Goal: Transaction & Acquisition: Obtain resource

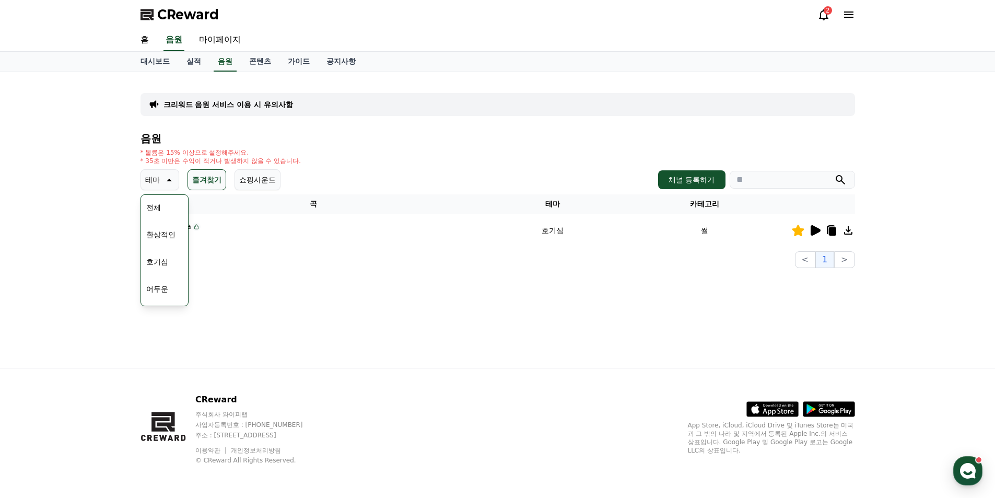
scroll to position [418, 0]
click at [271, 274] on div "크리워드 음원 서비스 이용 시 유의사항 음원 * 볼륨은 15% 이상으로 설정해주세요. * 35초 미만은 수익이 적거나 발생하지 않을 수 있습니…" at bounding box center [497, 220] width 731 height 296
drag, startPoint x: 233, startPoint y: 174, endPoint x: 228, endPoint y: 185, distance: 12.2
click at [234, 176] on div "테마 테마 전체 환상적인 호기심 어두운 밝은 통통튀는 신나는 반전 웅장한 드라마틱 즐거움 분위기있는 EDM 그루브 슬픈 잔잔한 귀여운 감동적인…" at bounding box center [211, 179] width 140 height 21
click at [214, 181] on button "즐겨찾기" at bounding box center [207, 179] width 39 height 21
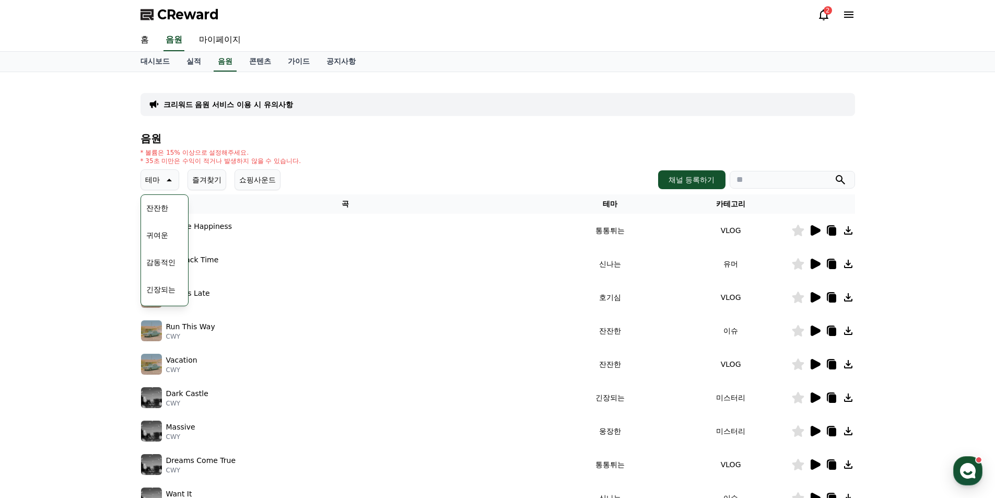
scroll to position [430, 0]
click at [158, 298] on button "코믹한" at bounding box center [157, 293] width 30 height 23
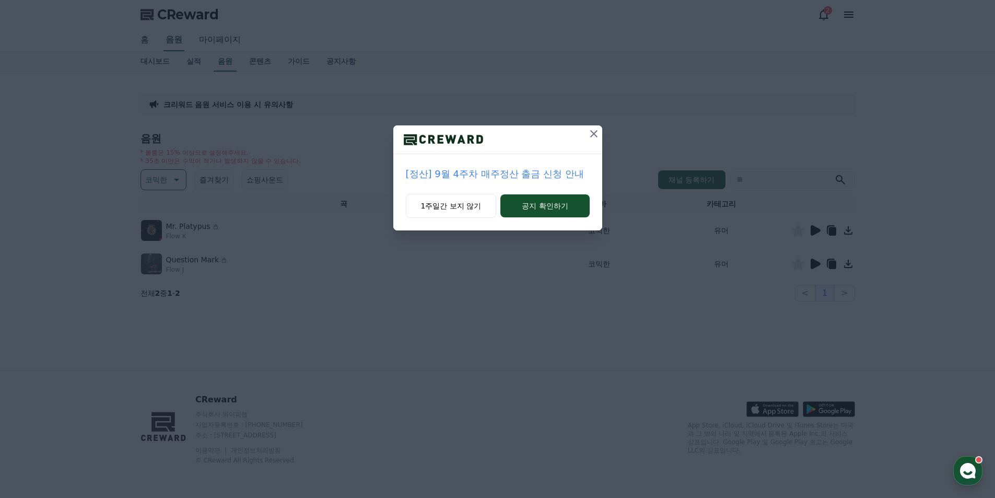
click at [591, 137] on icon at bounding box center [594, 133] width 13 height 13
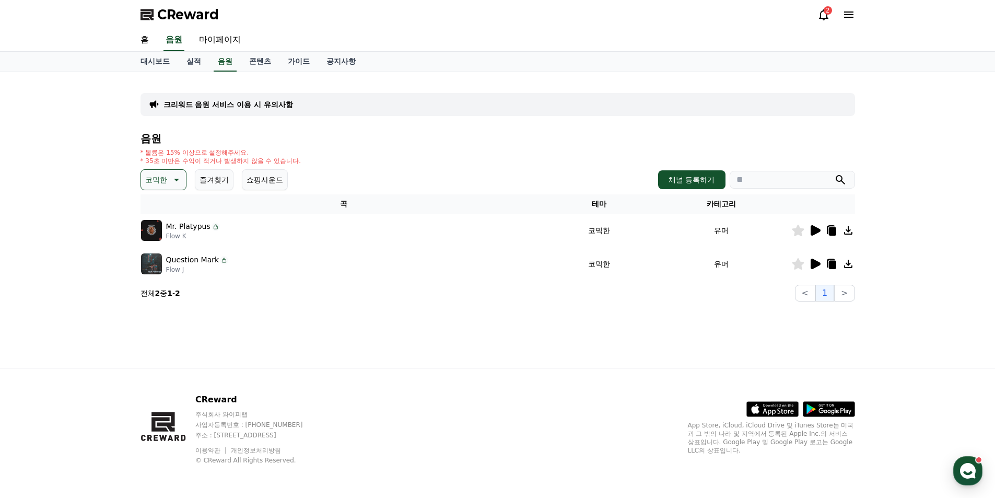
click at [818, 233] on icon at bounding box center [815, 230] width 13 height 13
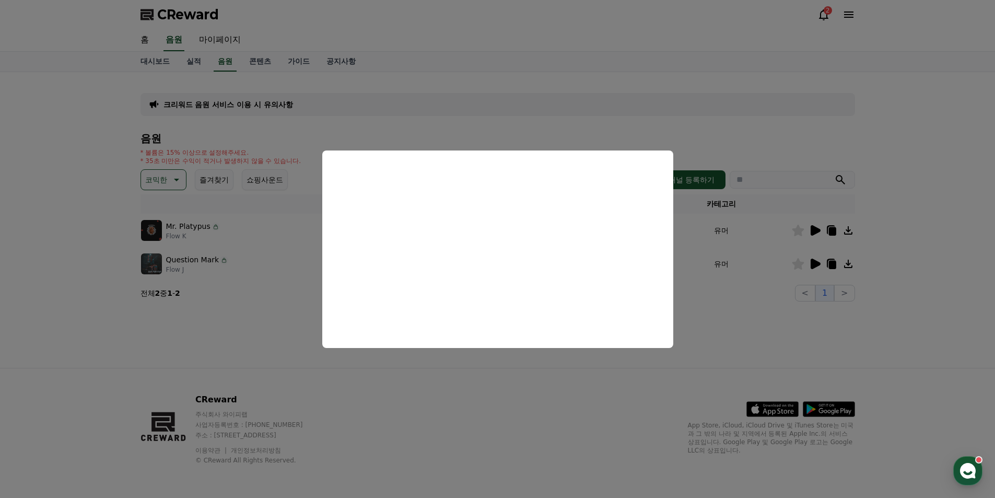
click at [709, 302] on button "close modal" at bounding box center [497, 249] width 995 height 498
click at [740, 267] on td "유머" at bounding box center [721, 263] width 139 height 33
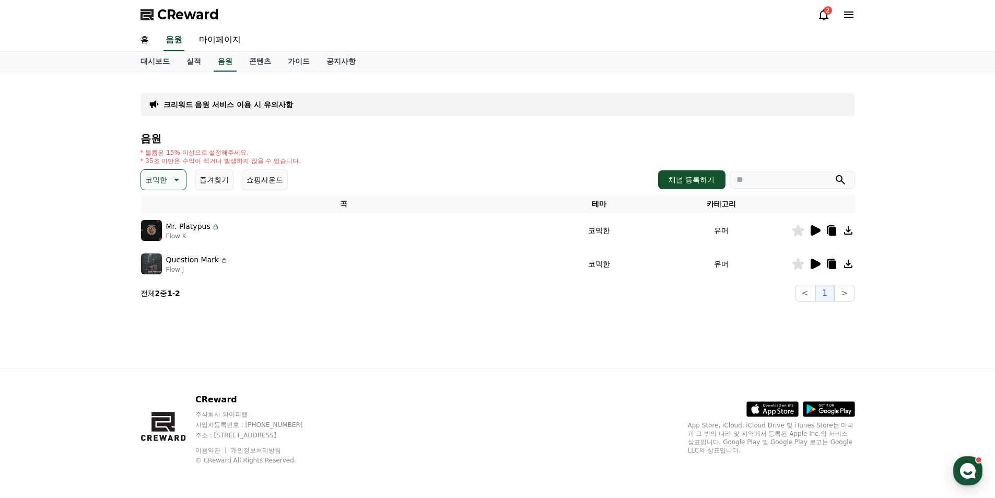
click at [812, 266] on icon at bounding box center [816, 264] width 10 height 10
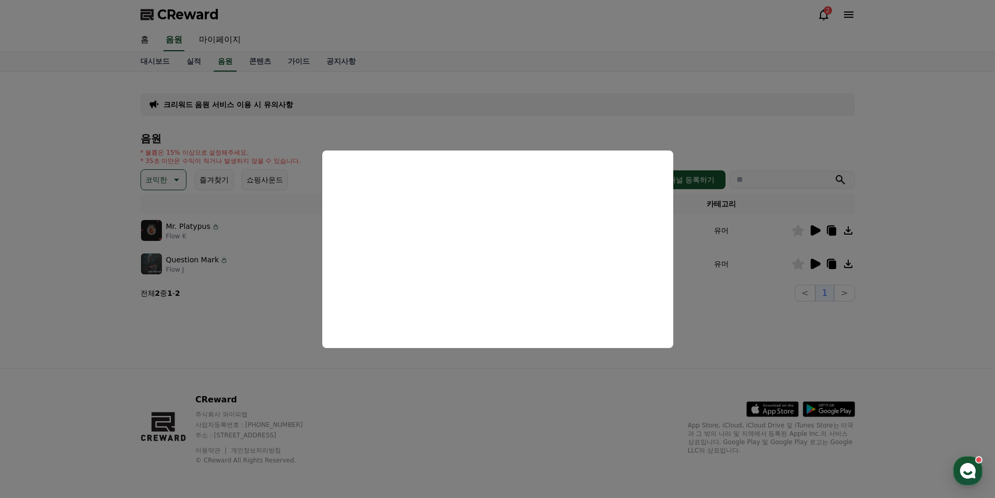
click at [522, 361] on button "close modal" at bounding box center [497, 249] width 995 height 498
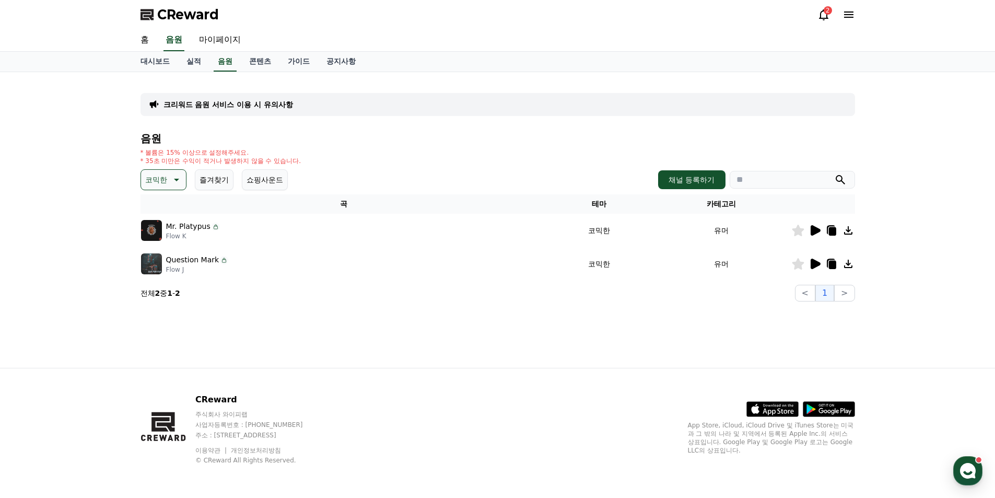
click at [800, 229] on icon at bounding box center [798, 230] width 12 height 11
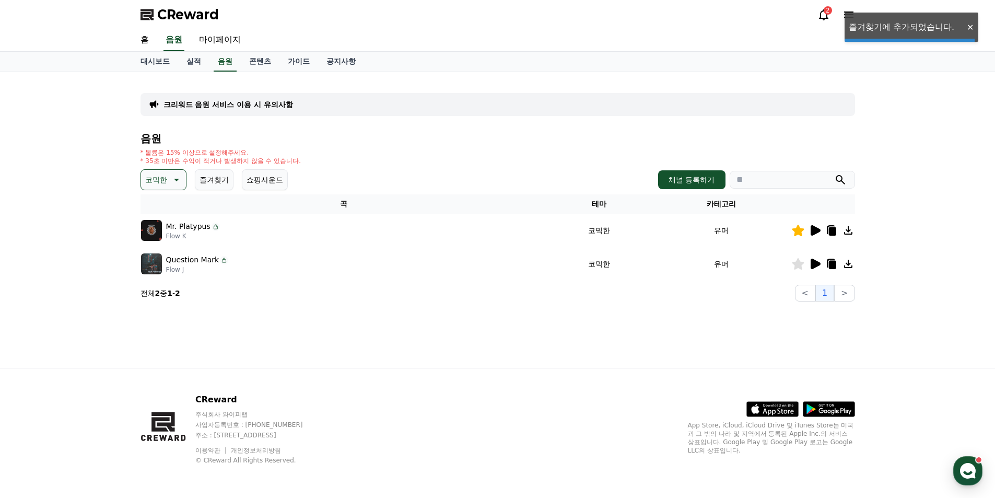
click at [799, 260] on icon at bounding box center [798, 263] width 12 height 11
click at [367, 277] on td "Question Mark Flow J" at bounding box center [344, 263] width 406 height 33
click at [212, 181] on button "즐겨찾기" at bounding box center [214, 179] width 39 height 21
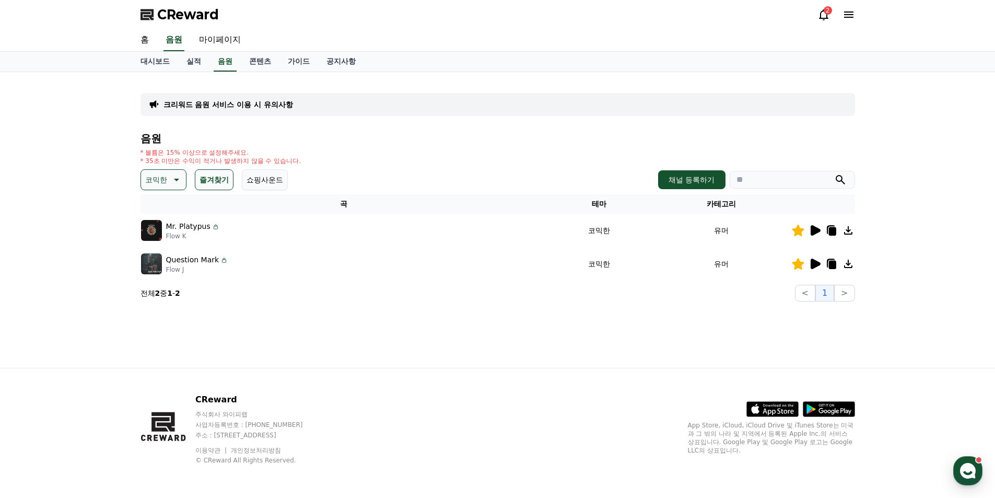
click at [177, 181] on icon at bounding box center [175, 179] width 13 height 13
click at [149, 214] on button "밝은" at bounding box center [153, 211] width 23 height 23
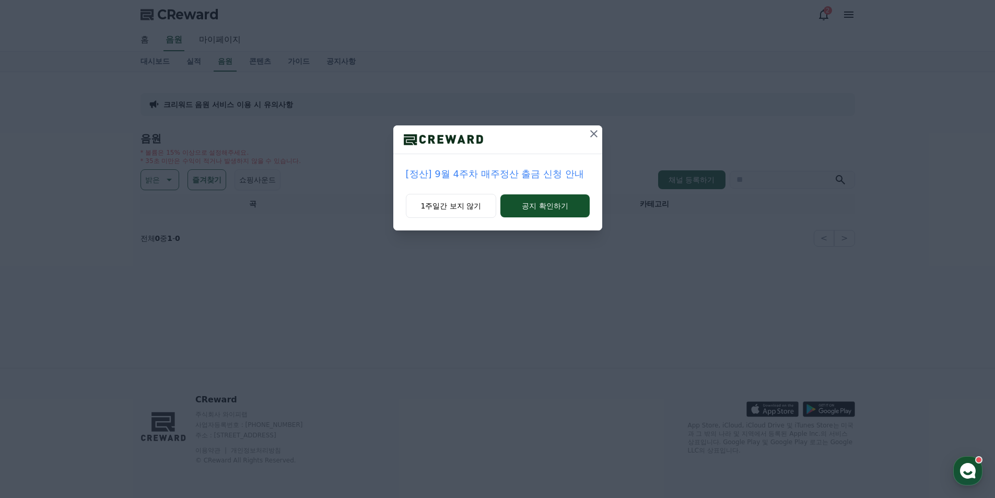
click at [595, 129] on icon at bounding box center [594, 133] width 13 height 13
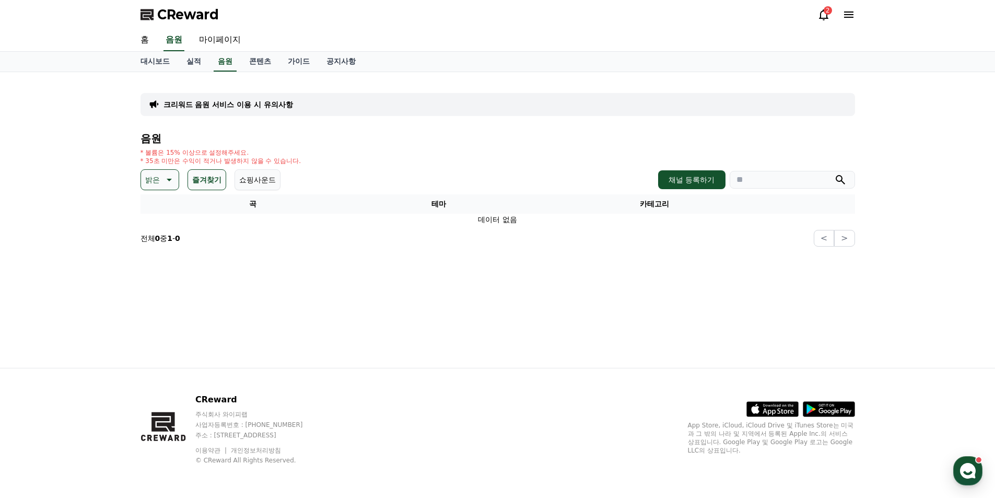
click at [271, 181] on button "쇼핑사운드" at bounding box center [258, 179] width 46 height 21
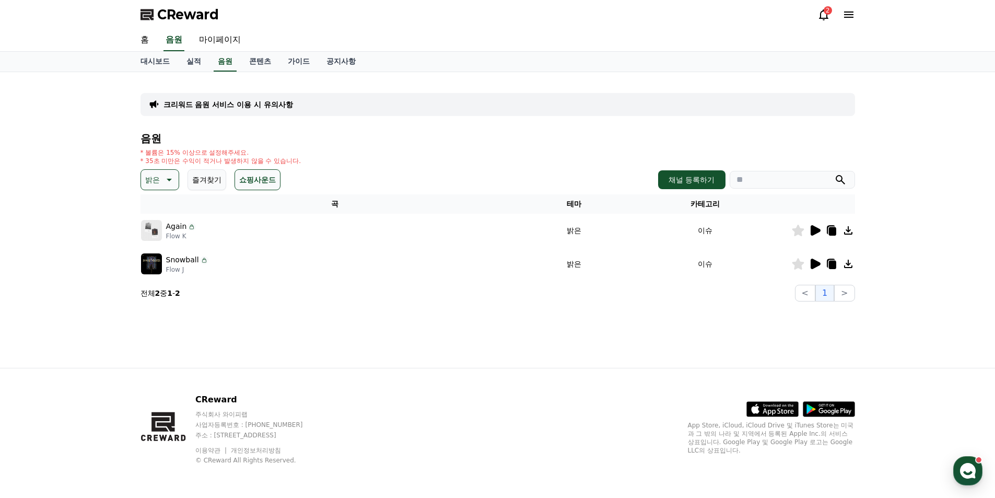
click at [815, 234] on icon at bounding box center [816, 230] width 10 height 10
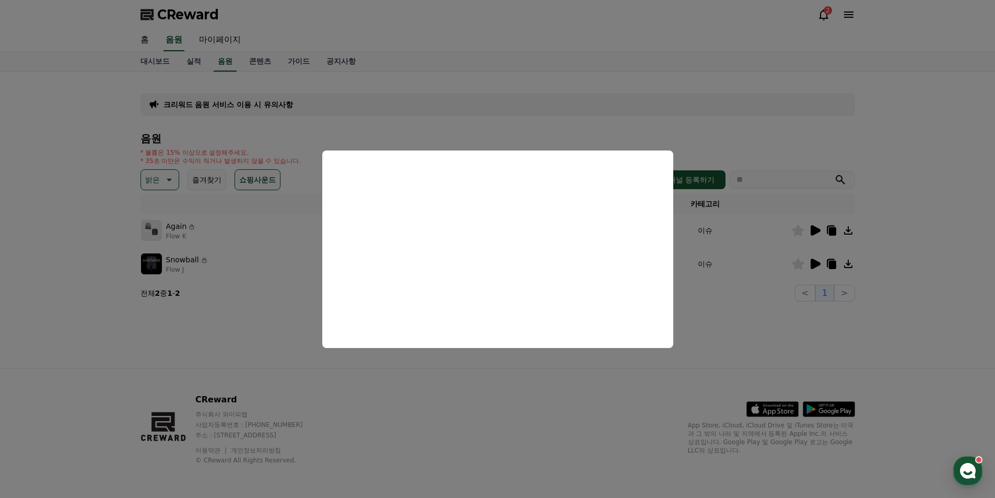
click at [733, 317] on button "close modal" at bounding box center [497, 249] width 995 height 498
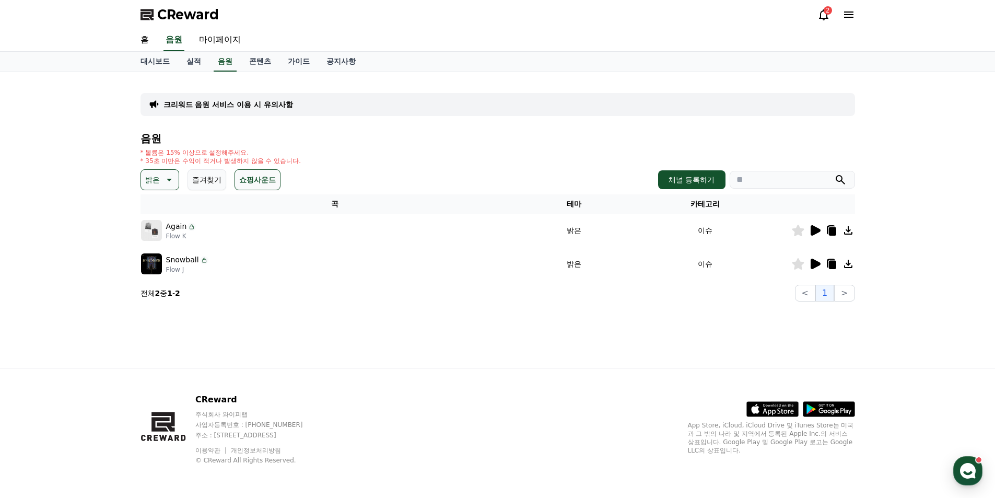
click at [813, 264] on icon at bounding box center [816, 264] width 10 height 10
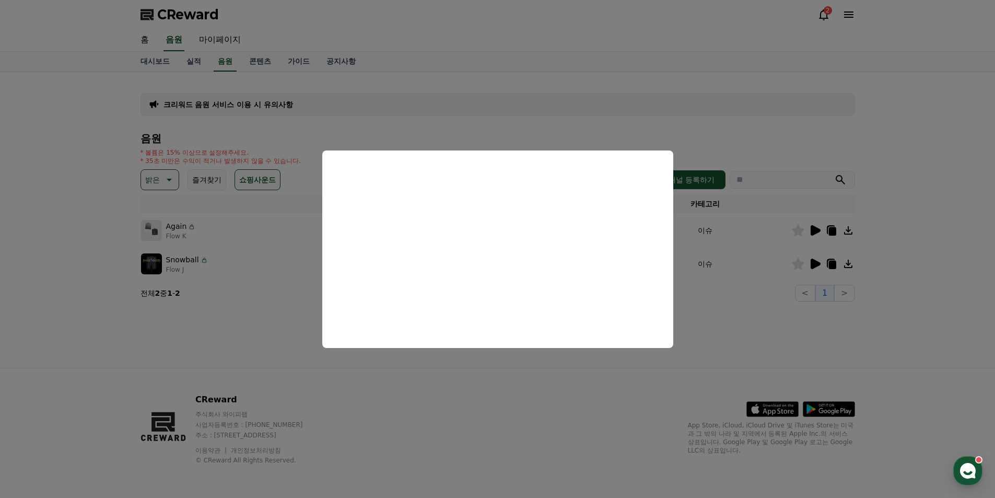
click at [740, 308] on button "close modal" at bounding box center [497, 249] width 995 height 498
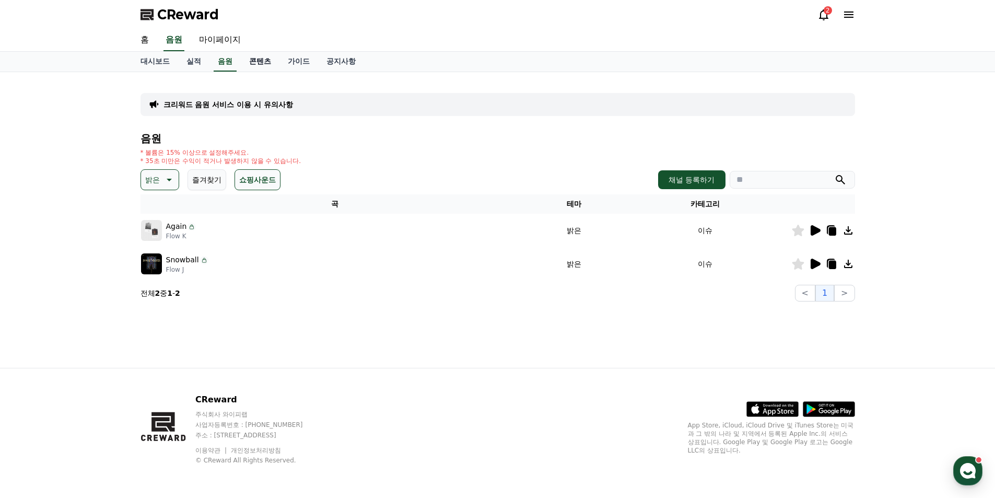
click at [266, 69] on link "콘텐츠" at bounding box center [260, 62] width 39 height 20
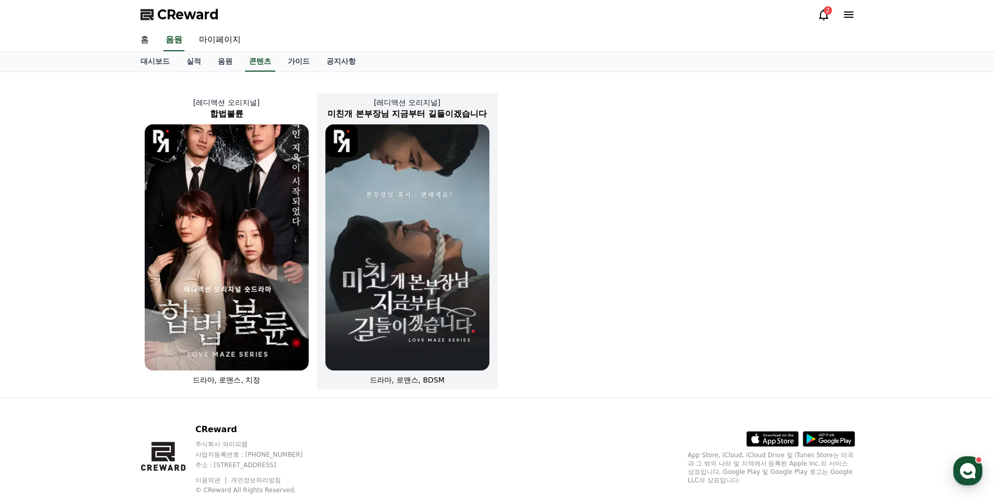
click at [474, 254] on img at bounding box center [407, 247] width 164 height 246
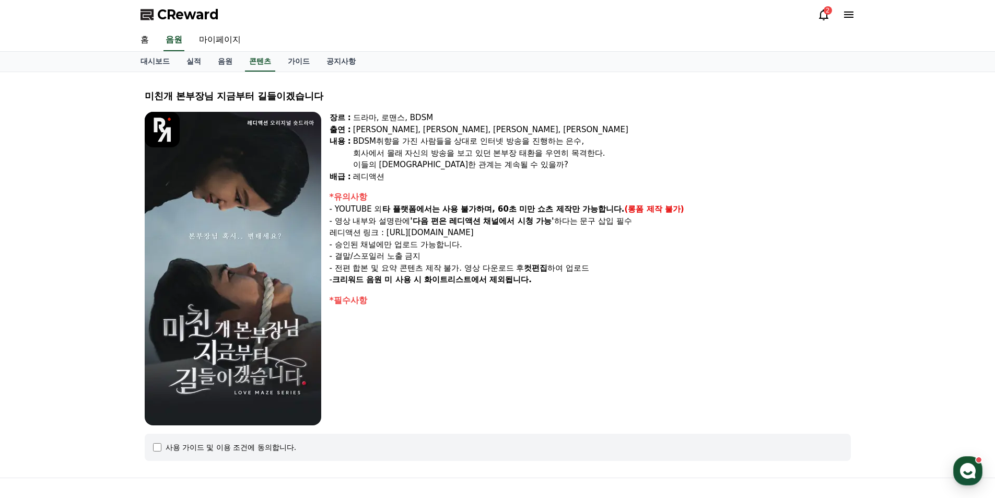
drag, startPoint x: 360, startPoint y: 211, endPoint x: 399, endPoint y: 215, distance: 39.3
click at [399, 215] on div "*유의사항 - YOUTUBE 외 타 플랫폼에서는 사용 불가하며, 60초 미만 쇼츠 제작만 가능합니다. (롱폼 제작 불가) - 영상 내부와 설명…" at bounding box center [590, 238] width 521 height 95
click at [367, 226] on p "- 영상 내부와 설명란에 '다음 편은 레디액션 채널에서 시청 가능' 하다는 문구 삽입 필수" at bounding box center [590, 221] width 521 height 12
click at [369, 236] on p "레디액션 링크 : https://www.youtube.com/@readyaction" at bounding box center [590, 233] width 521 height 12
click at [297, 63] on link "가이드" at bounding box center [298, 62] width 39 height 20
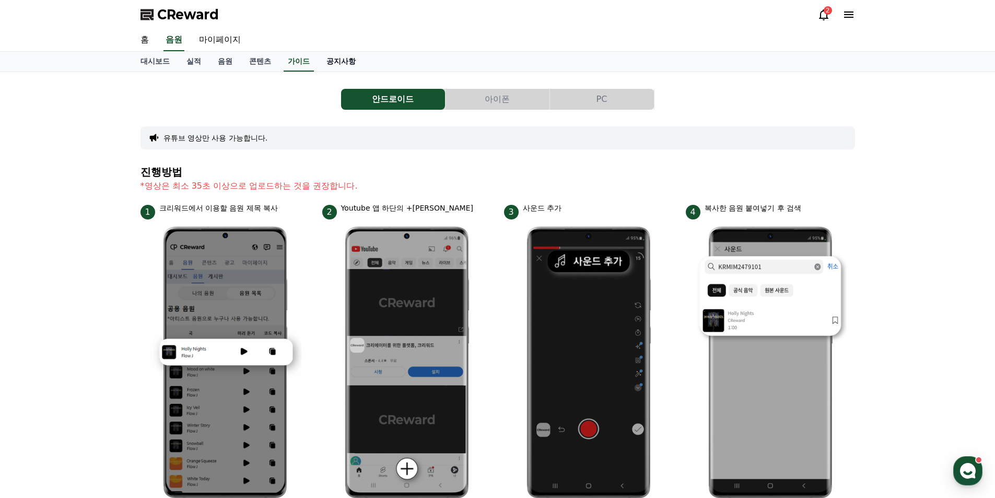
click at [346, 65] on link "공지사항" at bounding box center [341, 62] width 46 height 20
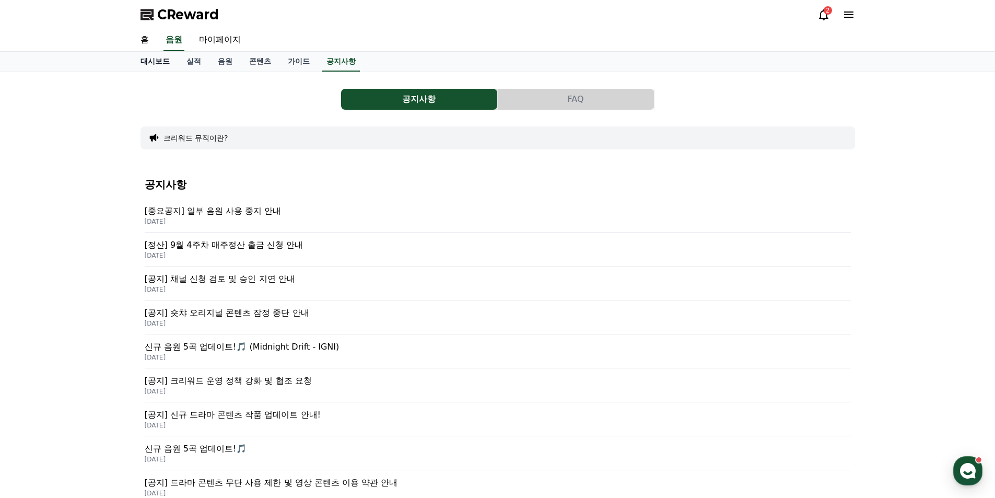
click at [160, 63] on link "대시보드" at bounding box center [155, 62] width 46 height 20
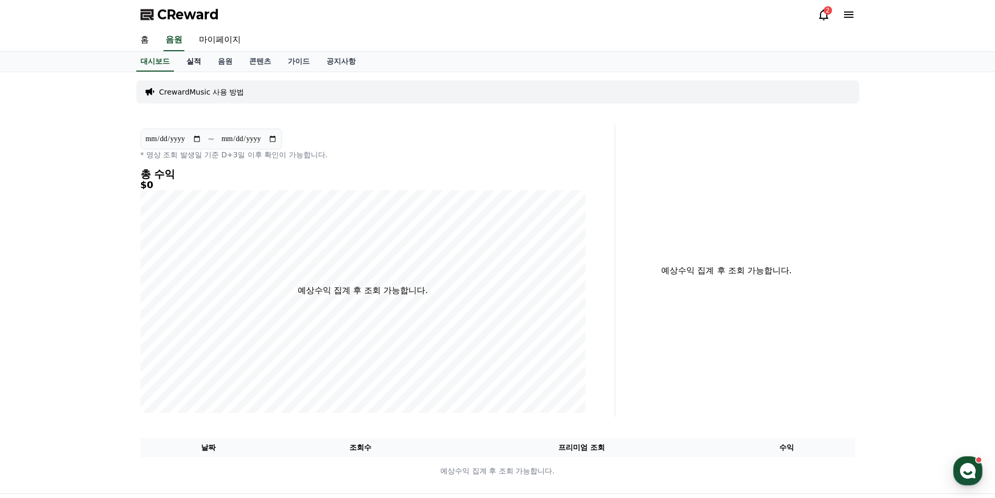
click at [193, 63] on link "실적" at bounding box center [193, 62] width 31 height 20
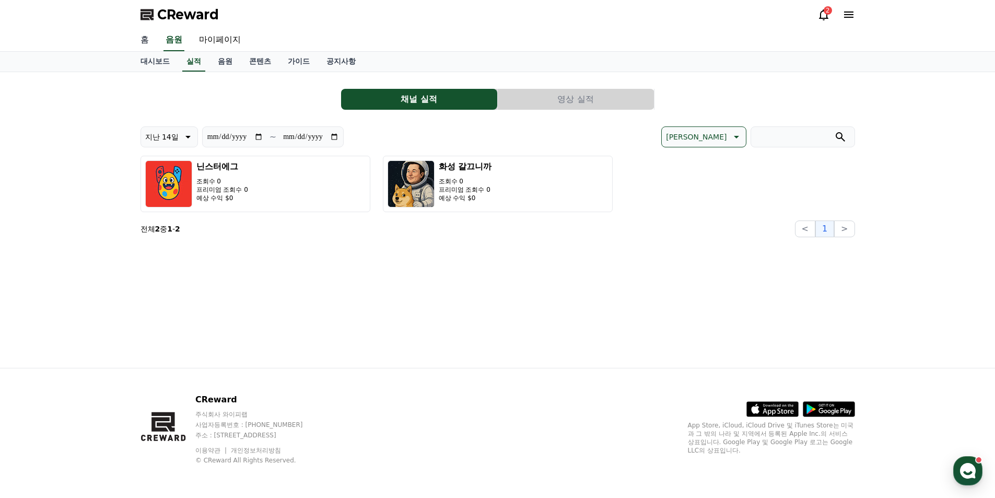
click at [142, 45] on link "홈" at bounding box center [144, 40] width 25 height 22
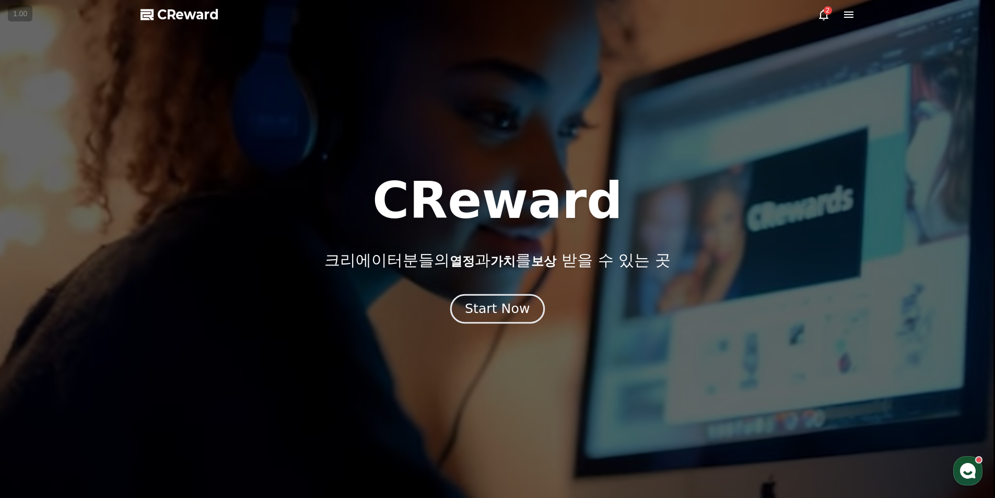
click at [503, 309] on div "Start Now" at bounding box center [497, 309] width 65 height 18
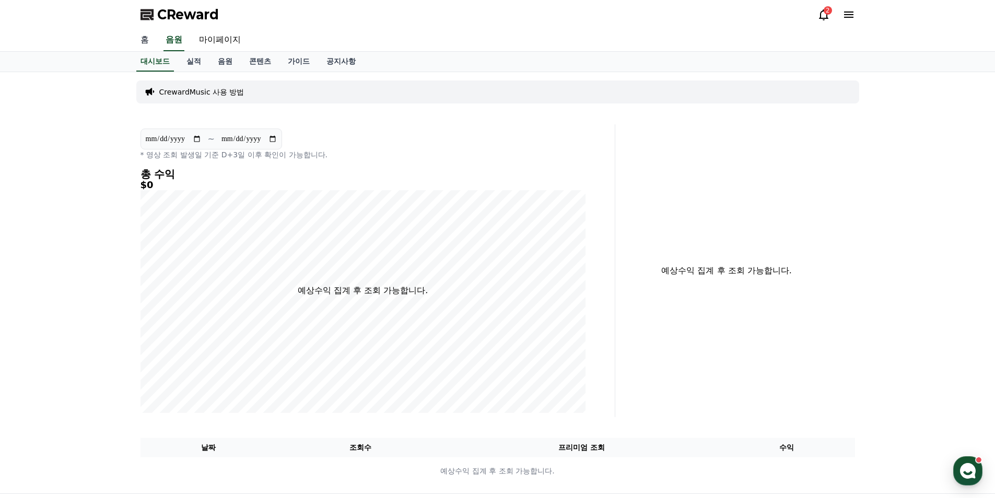
click at [149, 48] on link "홈" at bounding box center [144, 40] width 25 height 22
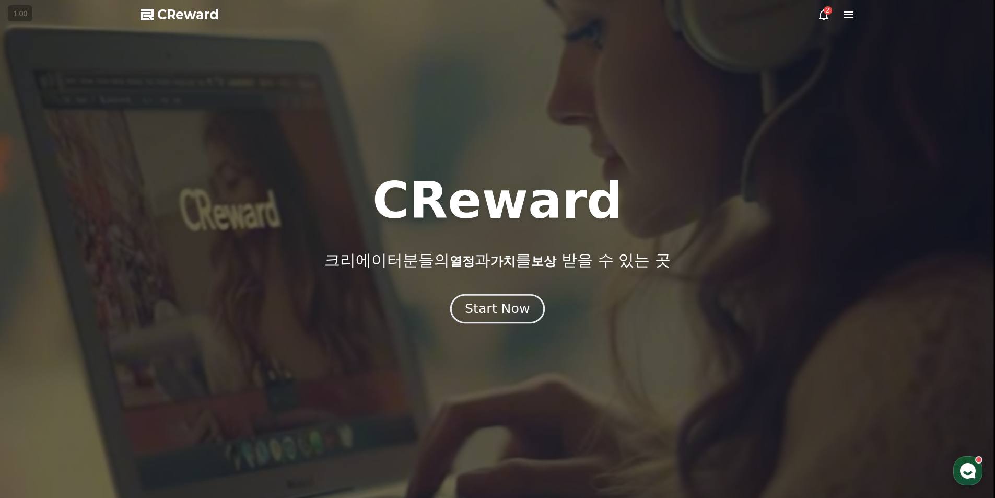
click at [501, 316] on div "Start Now" at bounding box center [497, 309] width 65 height 18
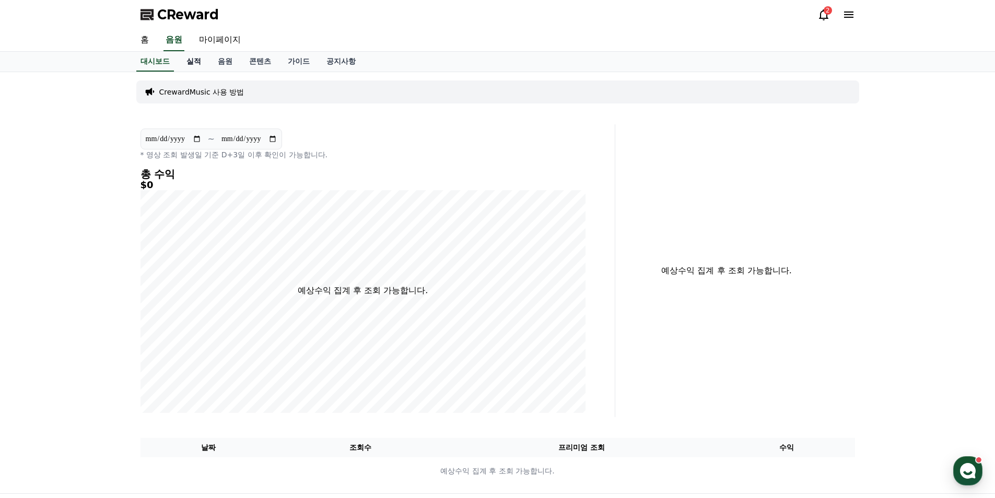
click at [199, 61] on link "실적" at bounding box center [193, 62] width 31 height 20
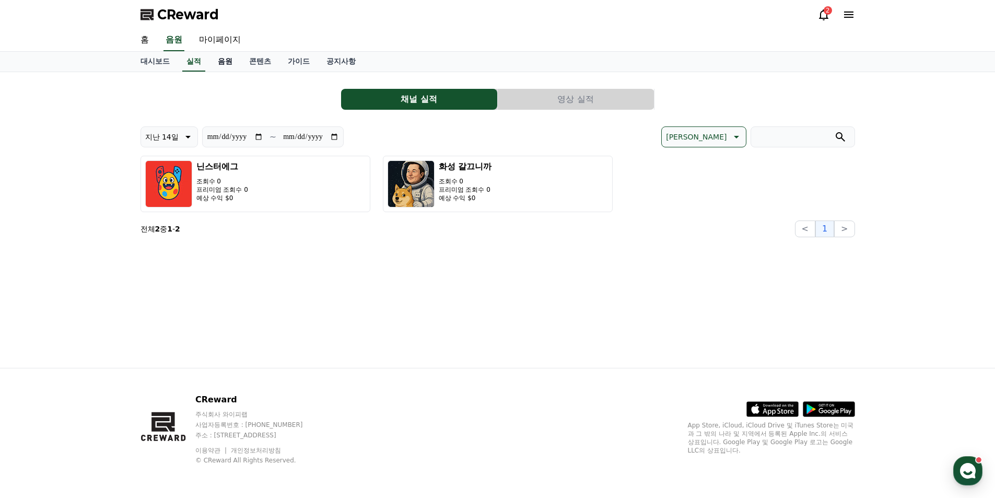
click at [225, 62] on link "음원" at bounding box center [224, 62] width 31 height 20
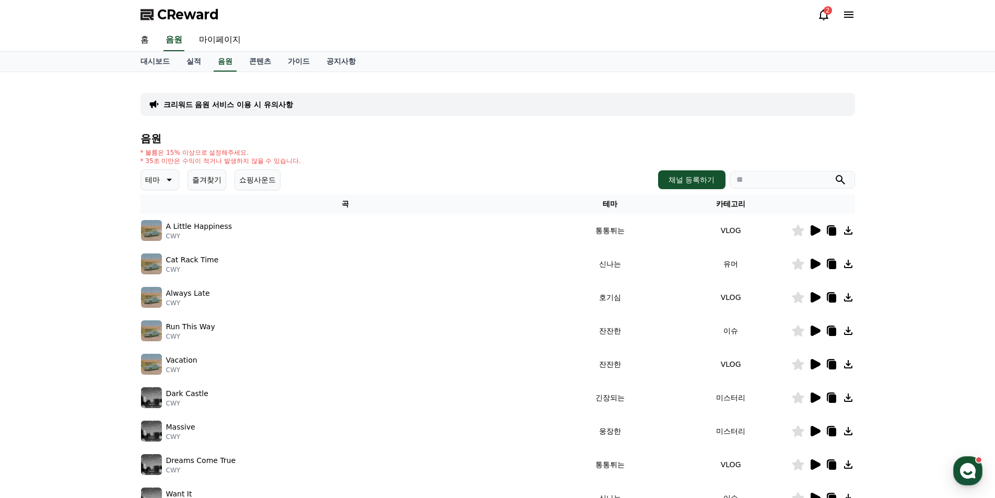
click at [811, 229] on icon at bounding box center [816, 230] width 10 height 10
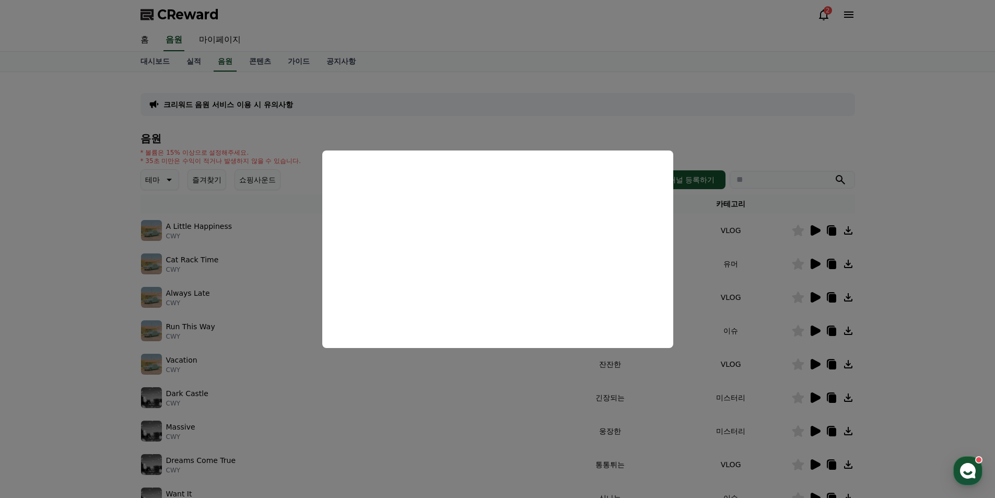
click at [541, 386] on button "close modal" at bounding box center [497, 249] width 995 height 498
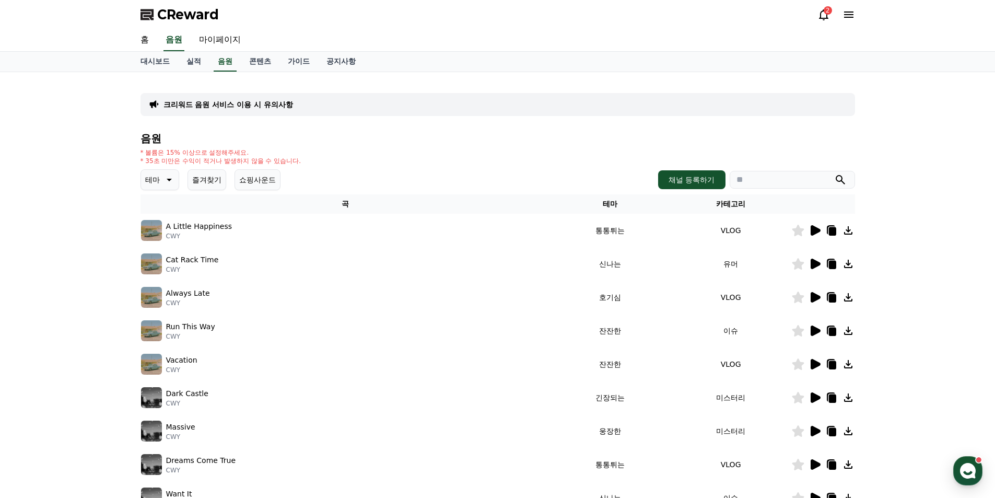
click at [809, 264] on icon at bounding box center [815, 264] width 13 height 13
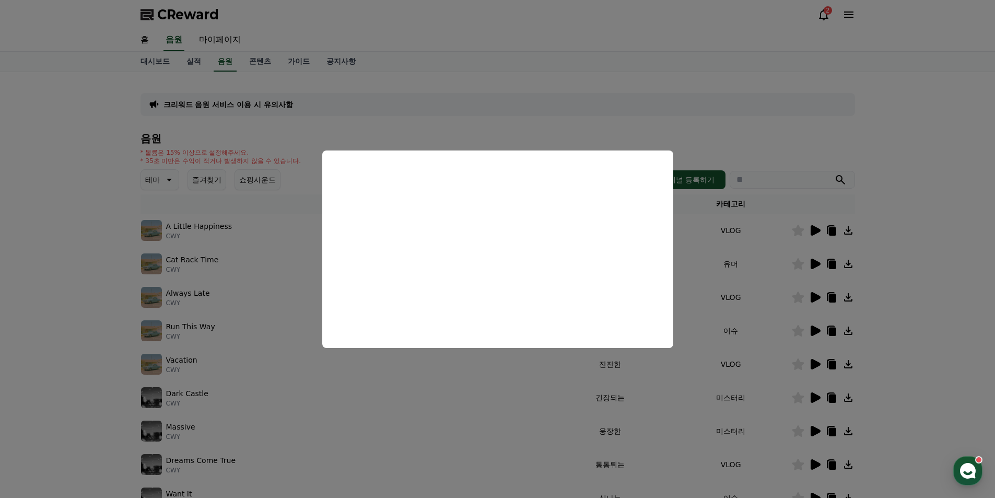
click at [493, 365] on button "close modal" at bounding box center [497, 249] width 995 height 498
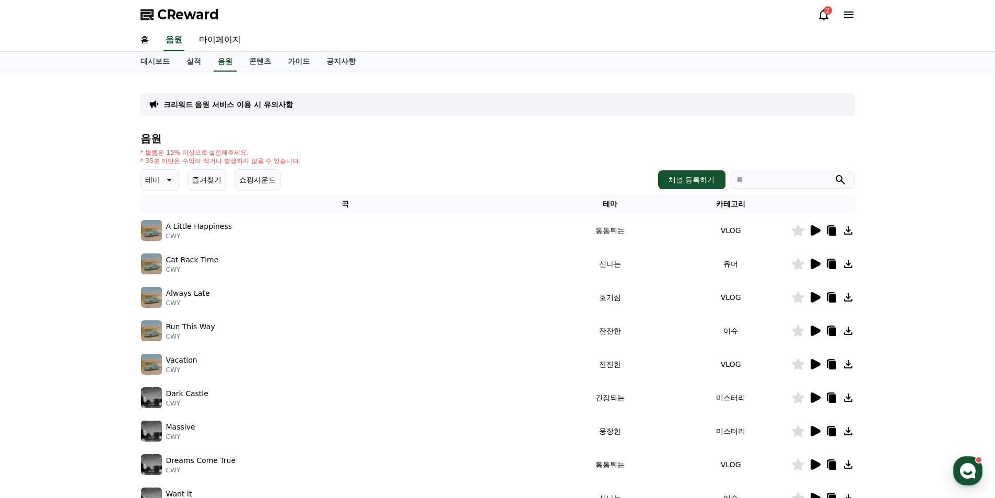
click at [812, 299] on icon at bounding box center [816, 297] width 10 height 10
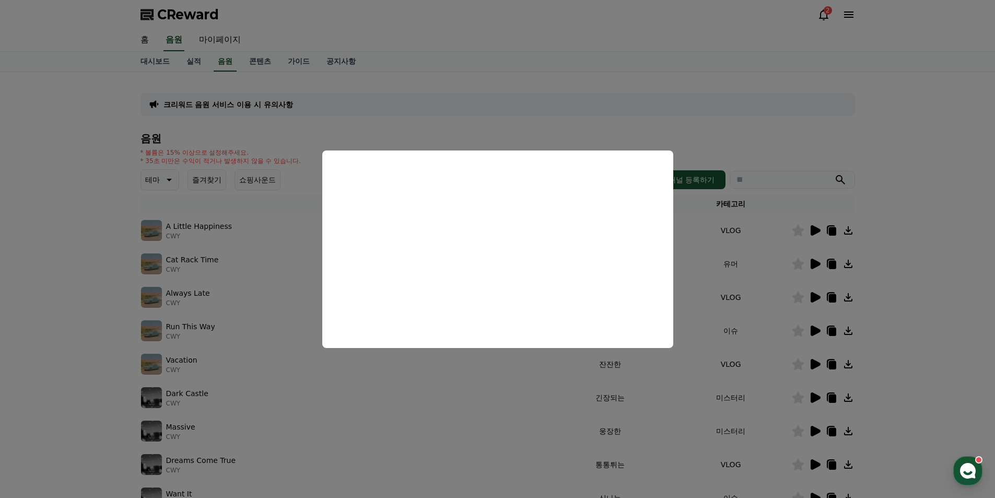
click at [533, 381] on button "close modal" at bounding box center [497, 249] width 995 height 498
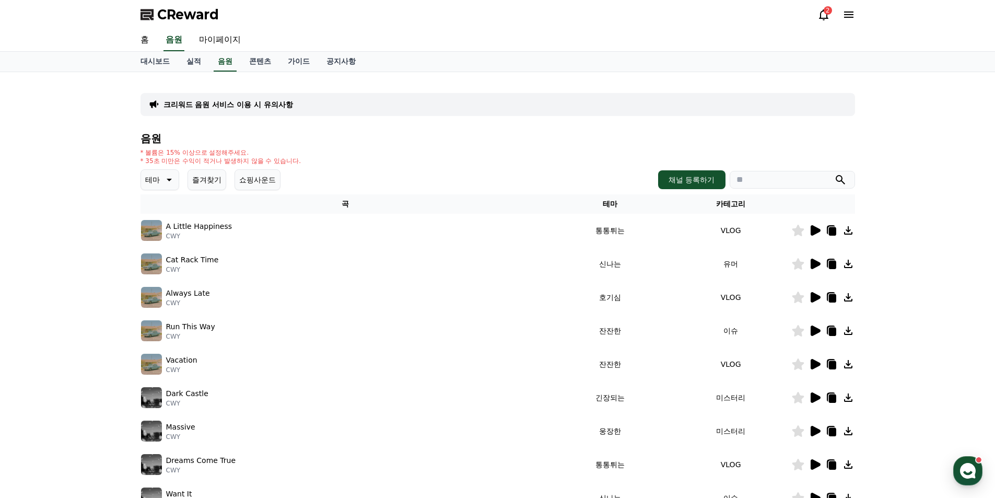
click at [812, 336] on icon at bounding box center [815, 330] width 13 height 13
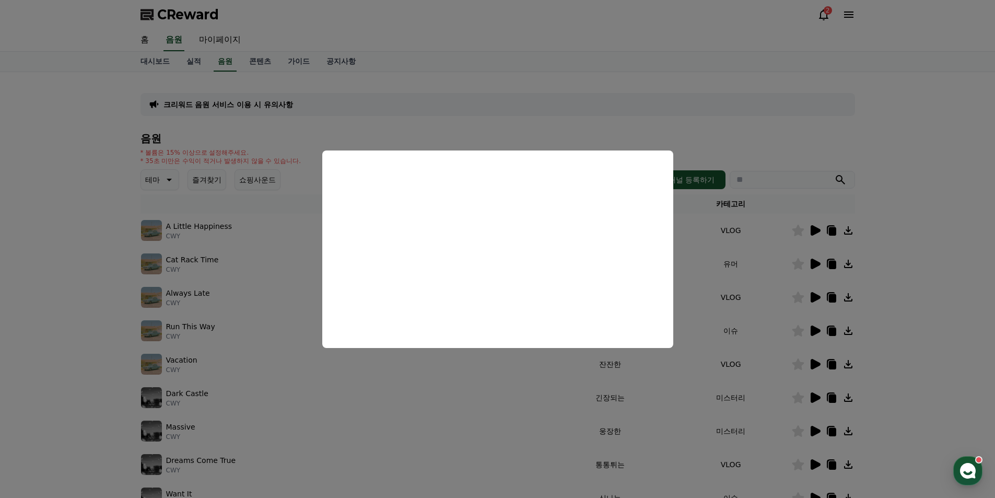
click at [471, 389] on button "close modal" at bounding box center [497, 249] width 995 height 498
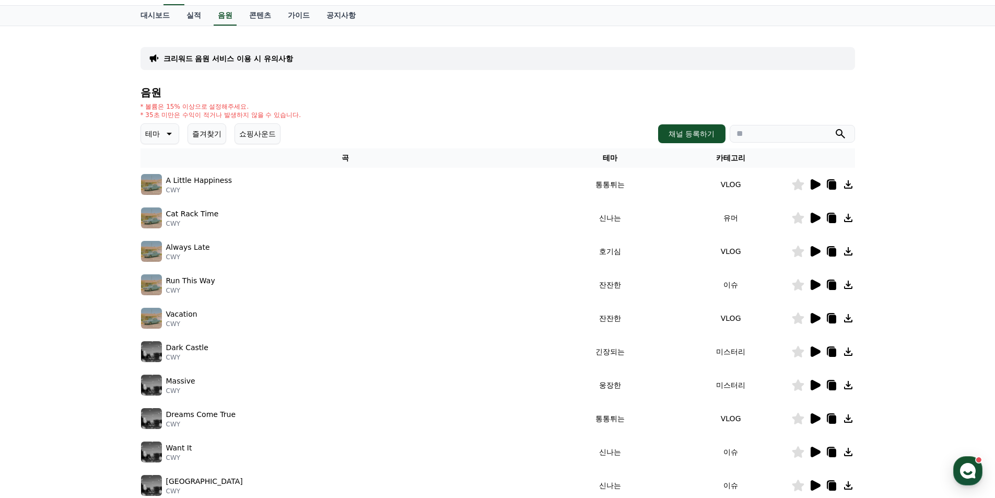
scroll to position [52, 0]
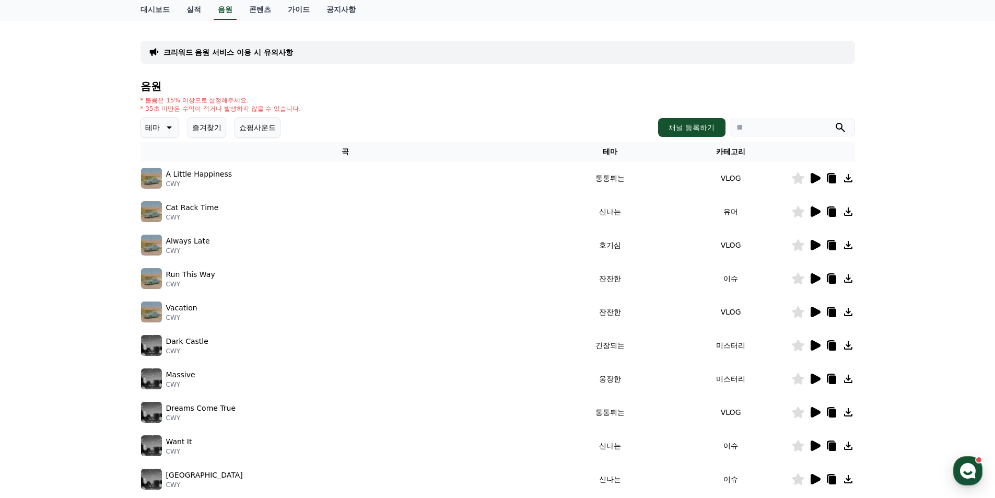
click at [816, 310] on icon at bounding box center [816, 312] width 10 height 10
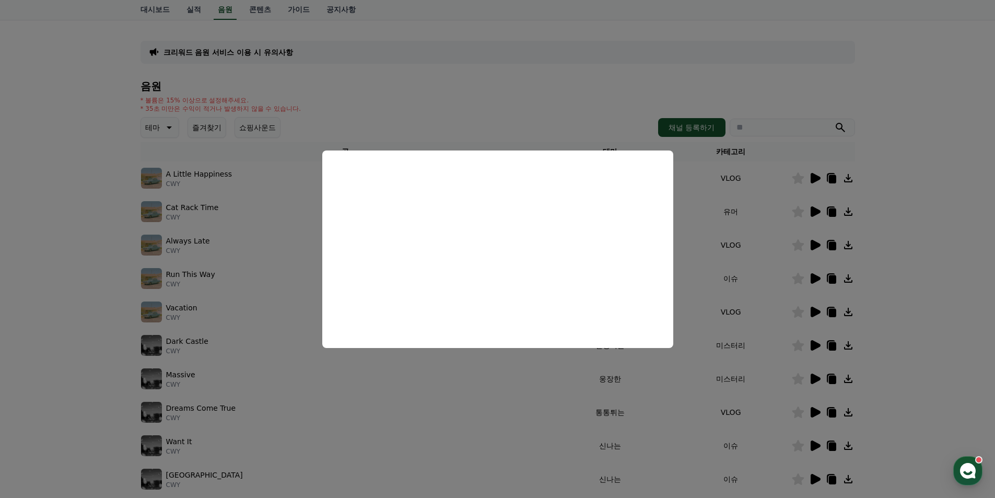
click at [444, 377] on button "close modal" at bounding box center [497, 249] width 995 height 498
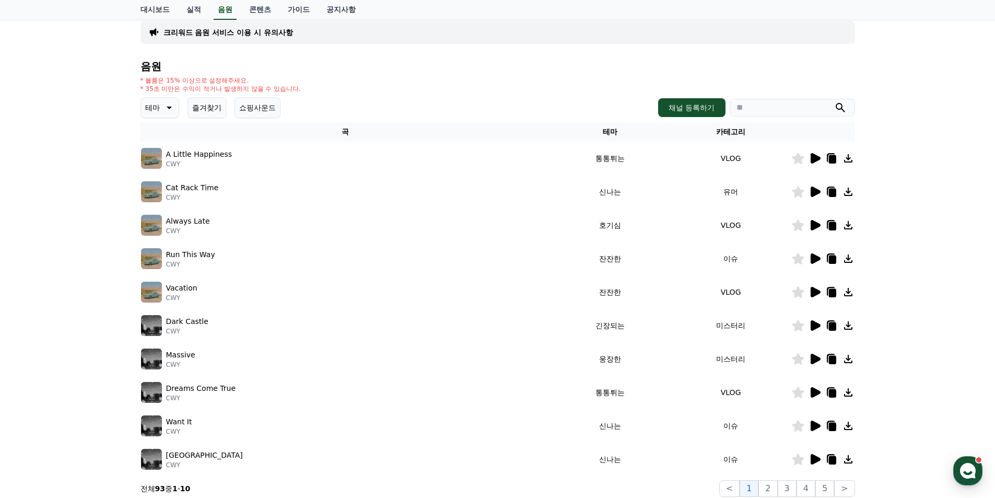
scroll to position [104, 0]
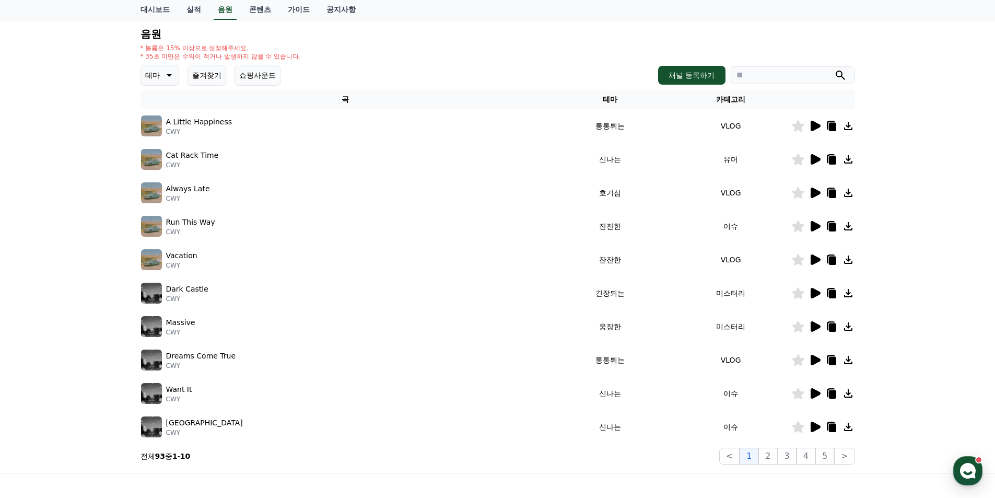
click at [816, 288] on icon at bounding box center [815, 293] width 13 height 13
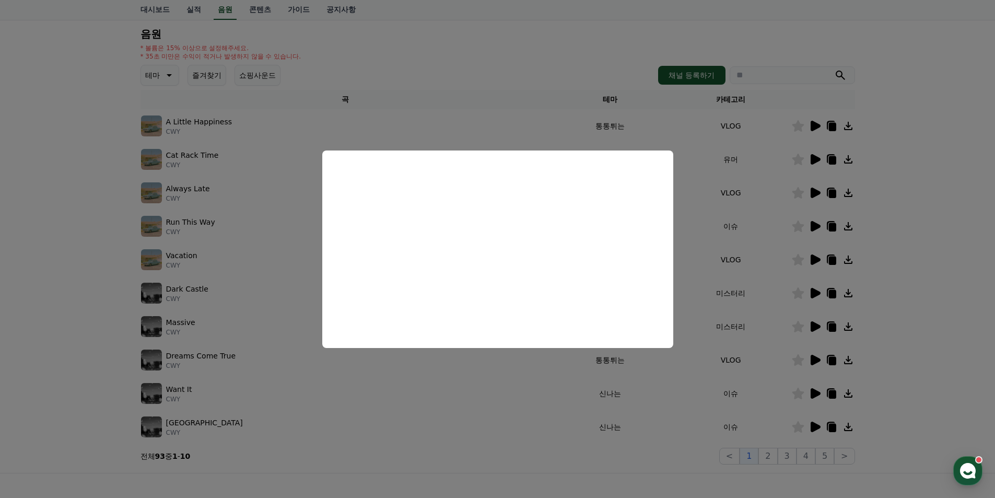
click at [418, 406] on button "close modal" at bounding box center [497, 249] width 995 height 498
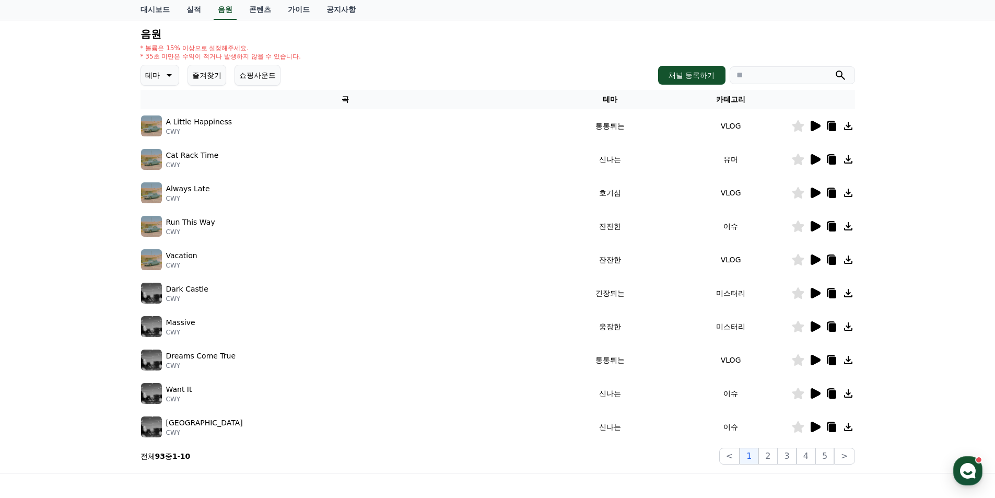
click at [815, 360] on icon at bounding box center [816, 360] width 10 height 10
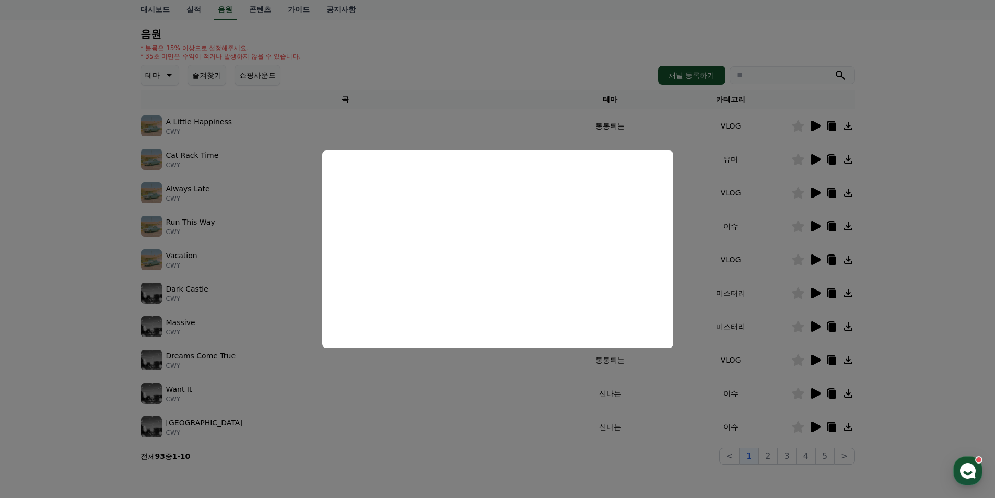
drag, startPoint x: 504, startPoint y: 379, endPoint x: 513, endPoint y: 380, distance: 8.9
click at [505, 379] on button "close modal" at bounding box center [497, 249] width 995 height 498
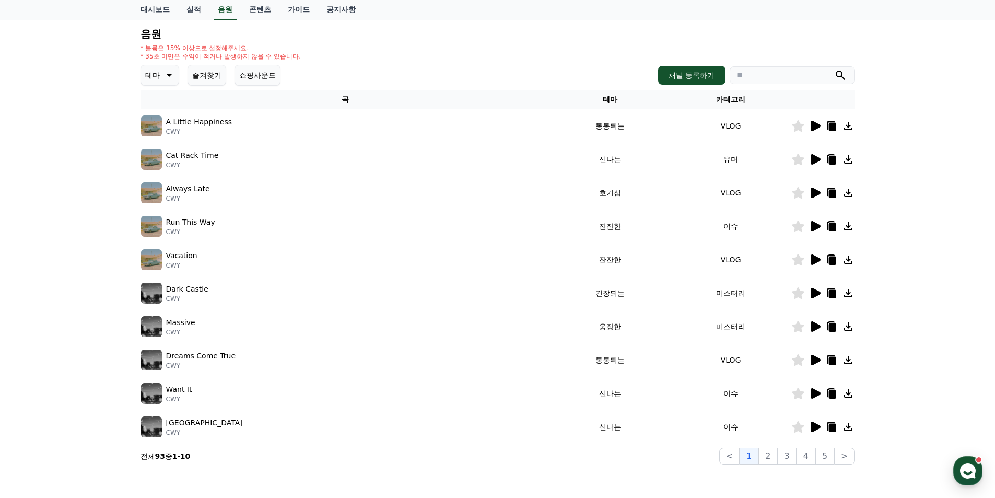
click at [814, 396] on icon at bounding box center [816, 393] width 10 height 10
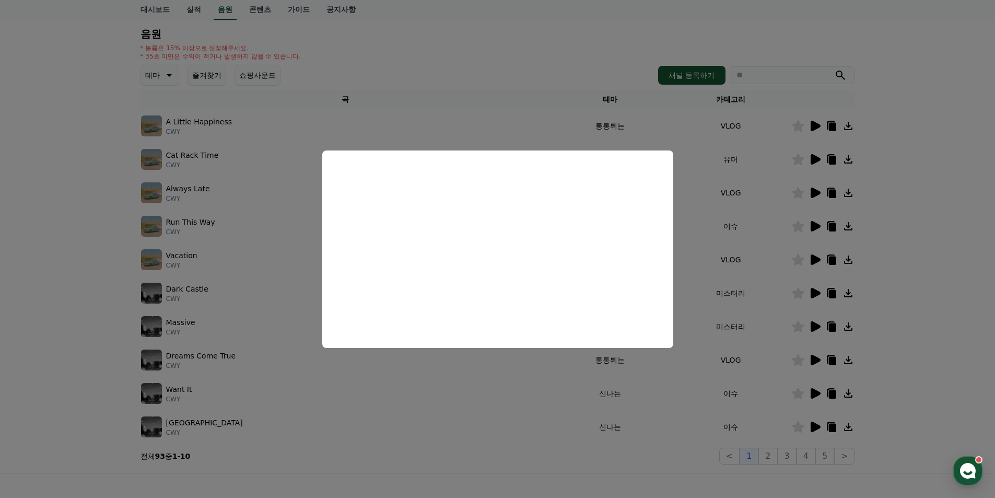
click at [531, 418] on button "close modal" at bounding box center [497, 249] width 995 height 498
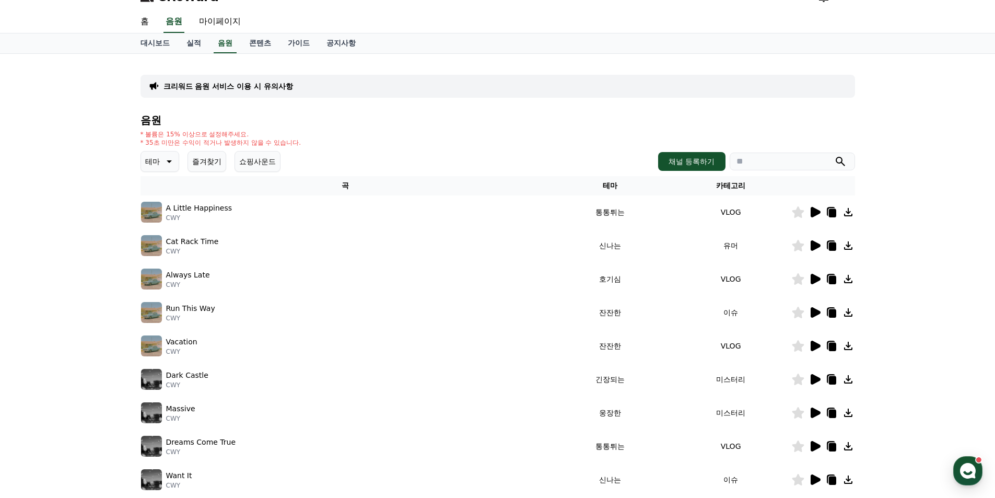
scroll to position [0, 0]
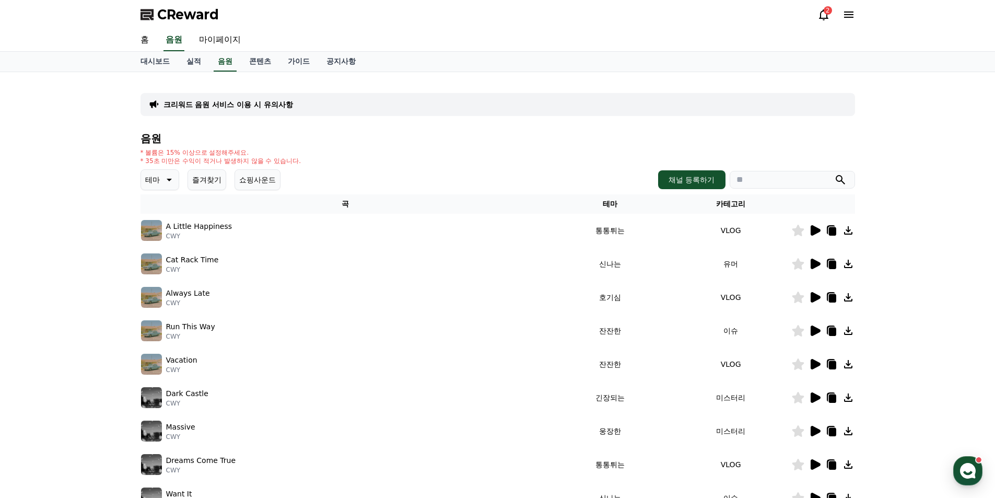
drag, startPoint x: 223, startPoint y: 190, endPoint x: 216, endPoint y: 188, distance: 6.5
click at [221, 190] on button "즐겨찾기" at bounding box center [207, 179] width 39 height 21
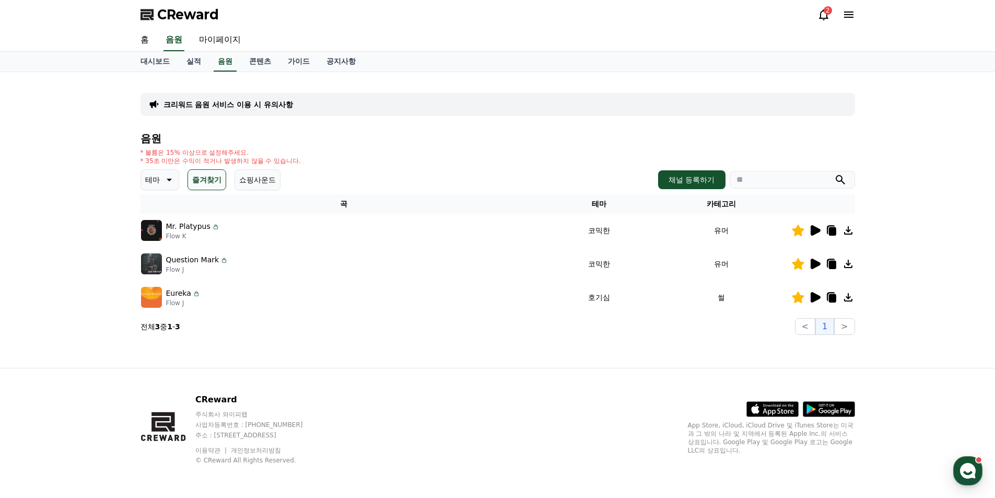
click at [813, 298] on icon at bounding box center [816, 297] width 10 height 10
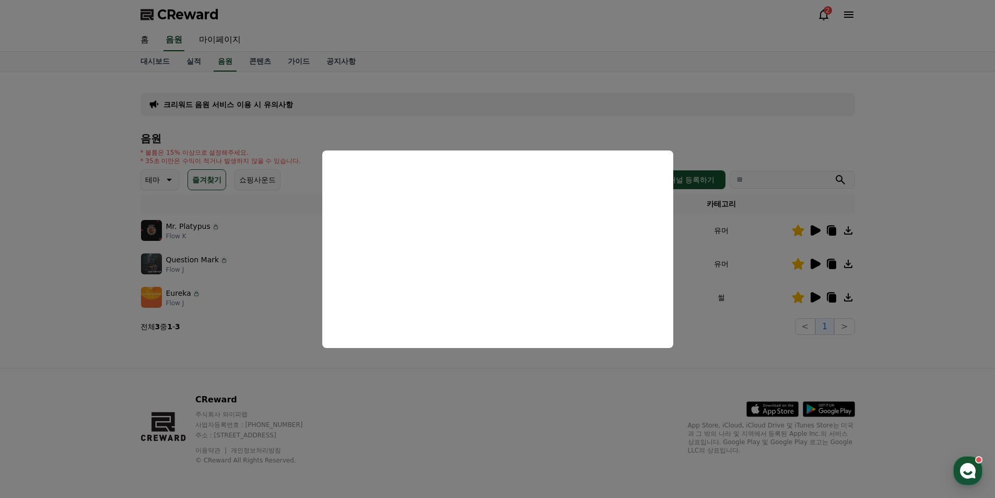
click at [480, 366] on button "close modal" at bounding box center [497, 249] width 995 height 498
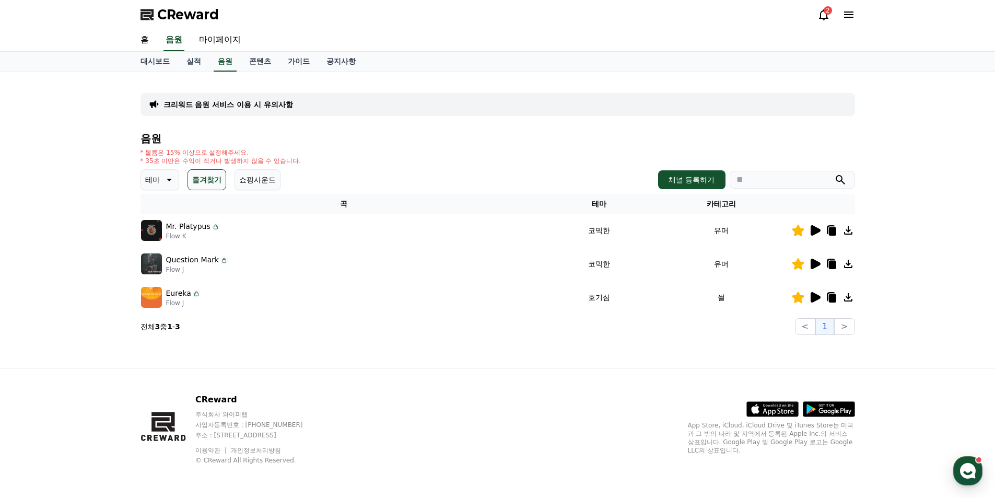
click at [821, 11] on icon at bounding box center [824, 14] width 13 height 13
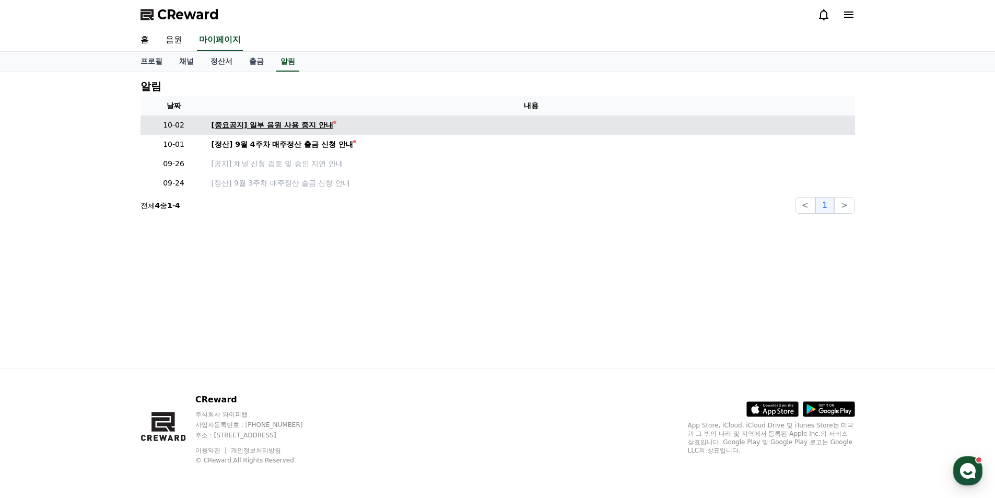
click at [257, 124] on div "[중요공지] 일부 음원 사용 중지 안내" at bounding box center [273, 125] width 122 height 11
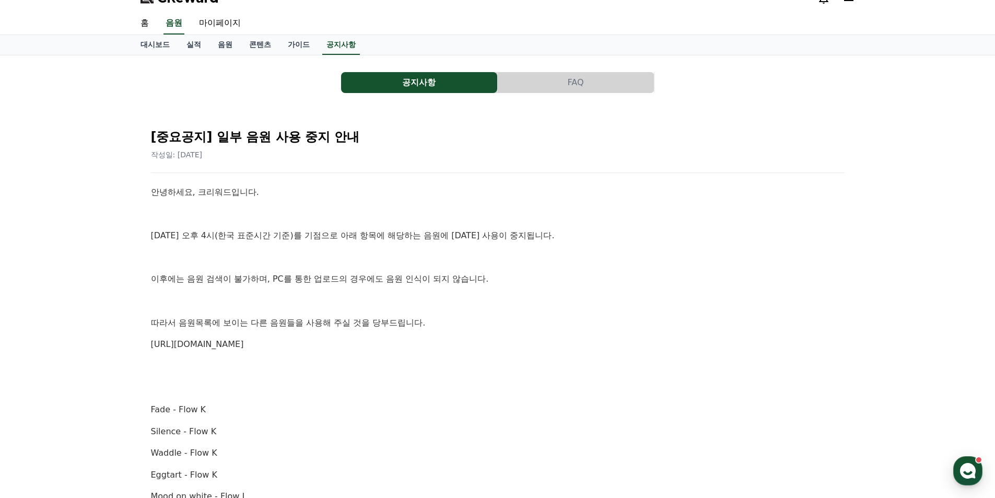
scroll to position [52, 0]
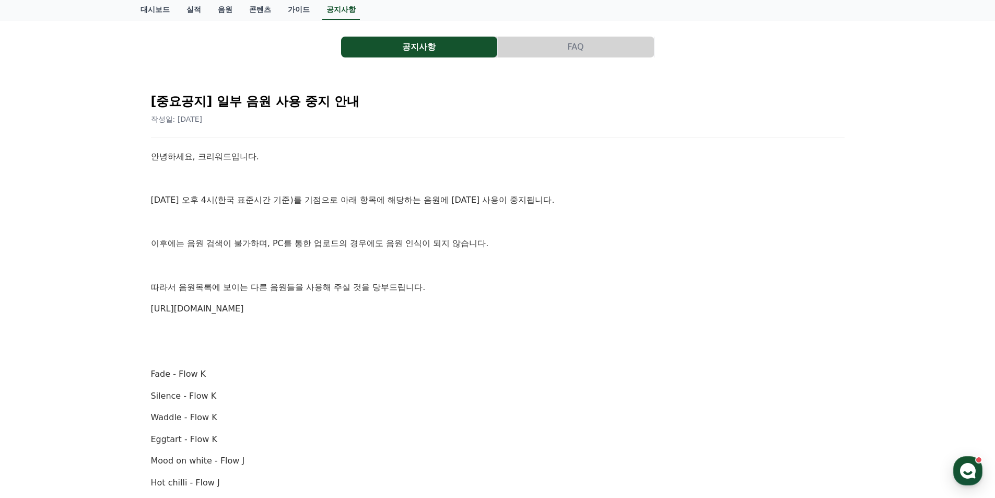
click at [244, 307] on link "https://creward.net/music/list/public" at bounding box center [197, 309] width 93 height 10
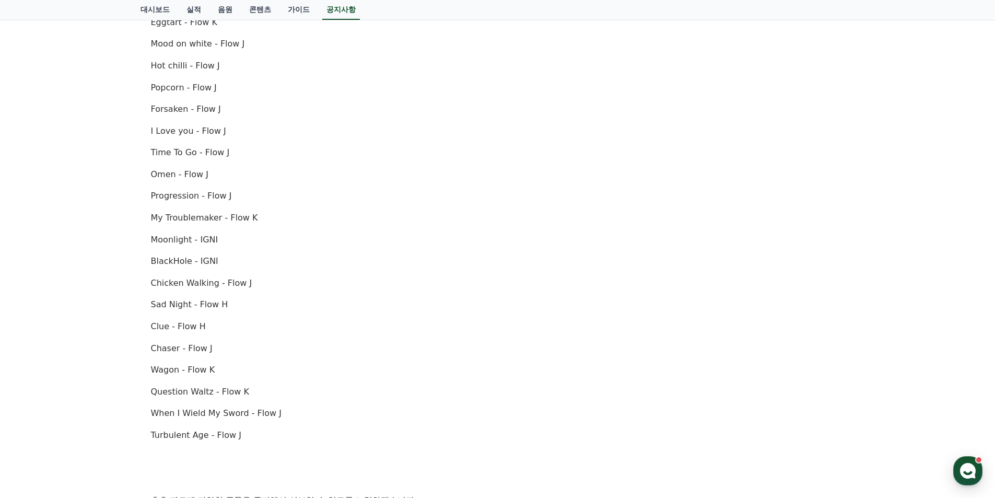
scroll to position [0, 0]
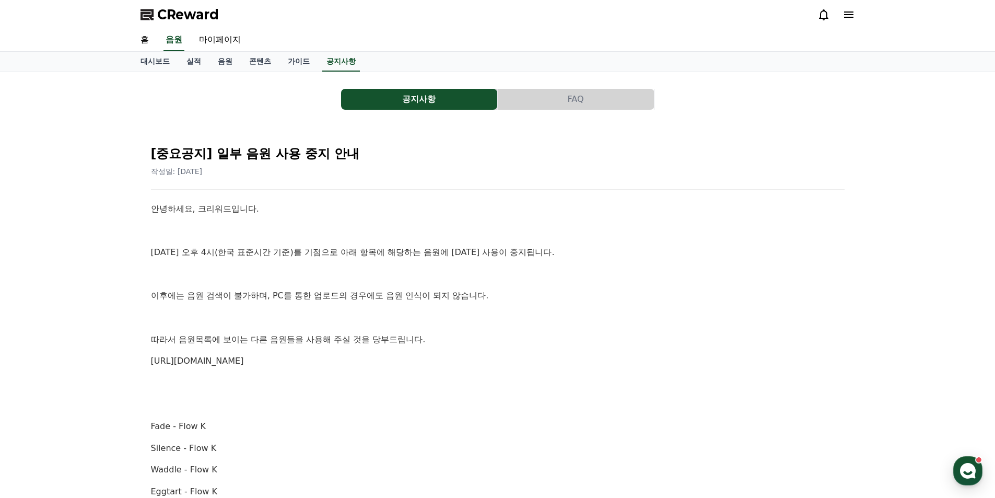
drag, startPoint x: 603, startPoint y: 226, endPoint x: 648, endPoint y: 28, distance: 203.1
